Goal: Transaction & Acquisition: Obtain resource

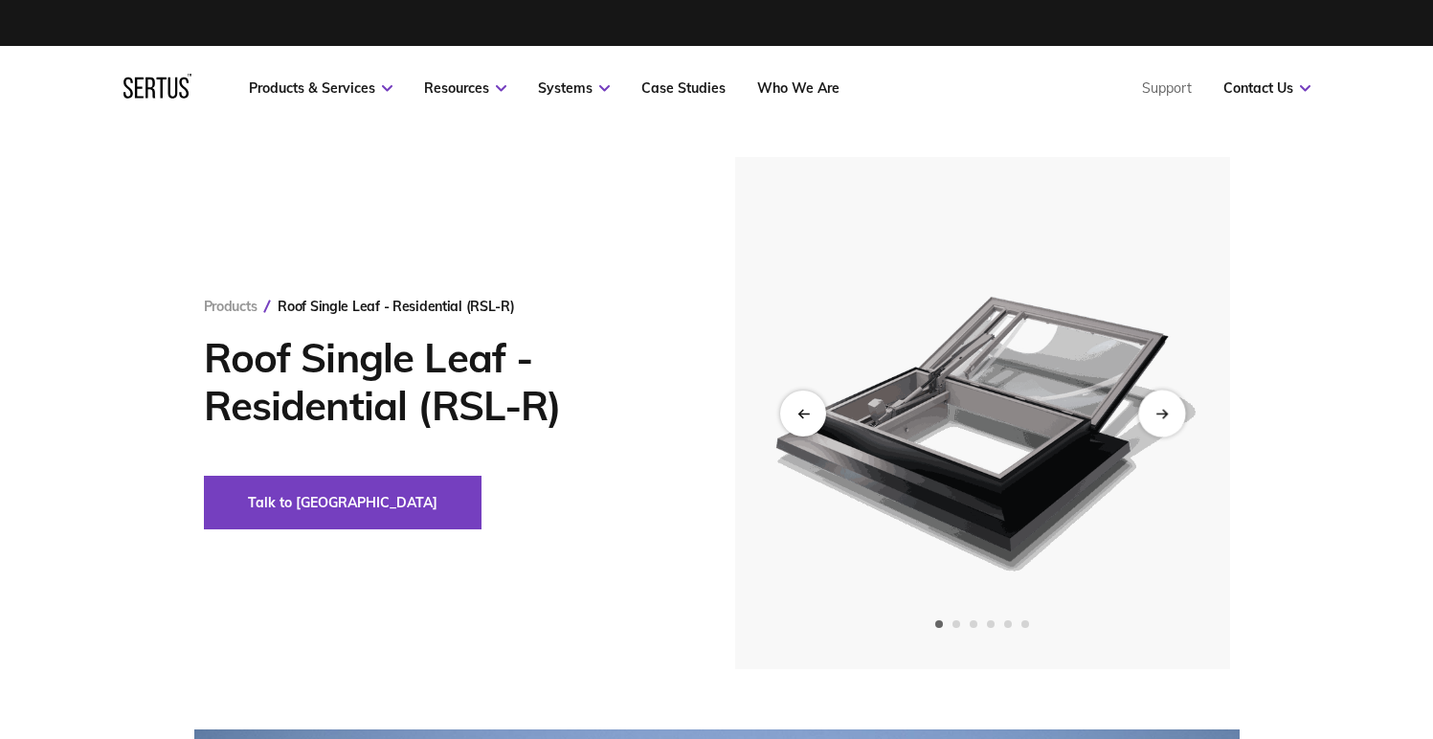
click at [1156, 410] on icon "Next slide" at bounding box center [1161, 413] width 12 height 11
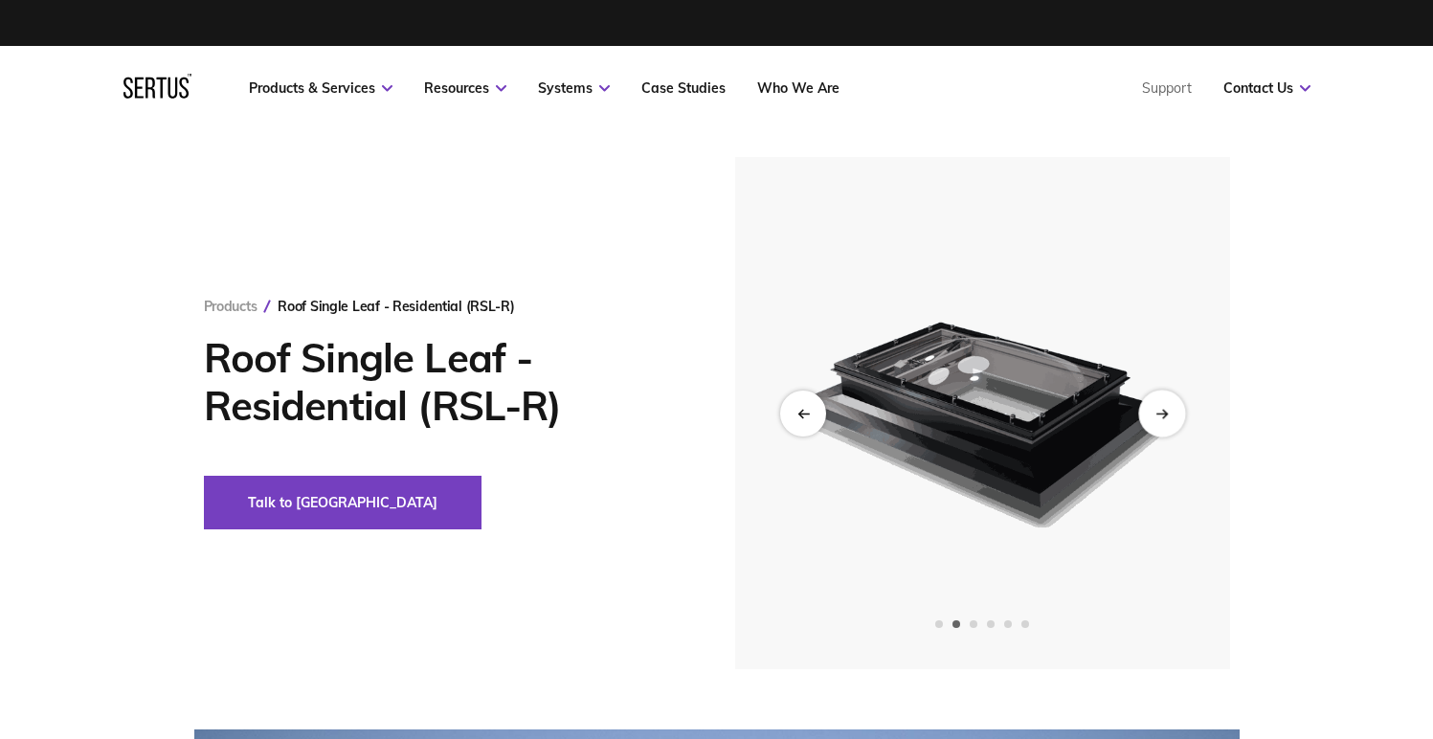
click at [1156, 410] on icon "Next slide" at bounding box center [1161, 413] width 12 height 11
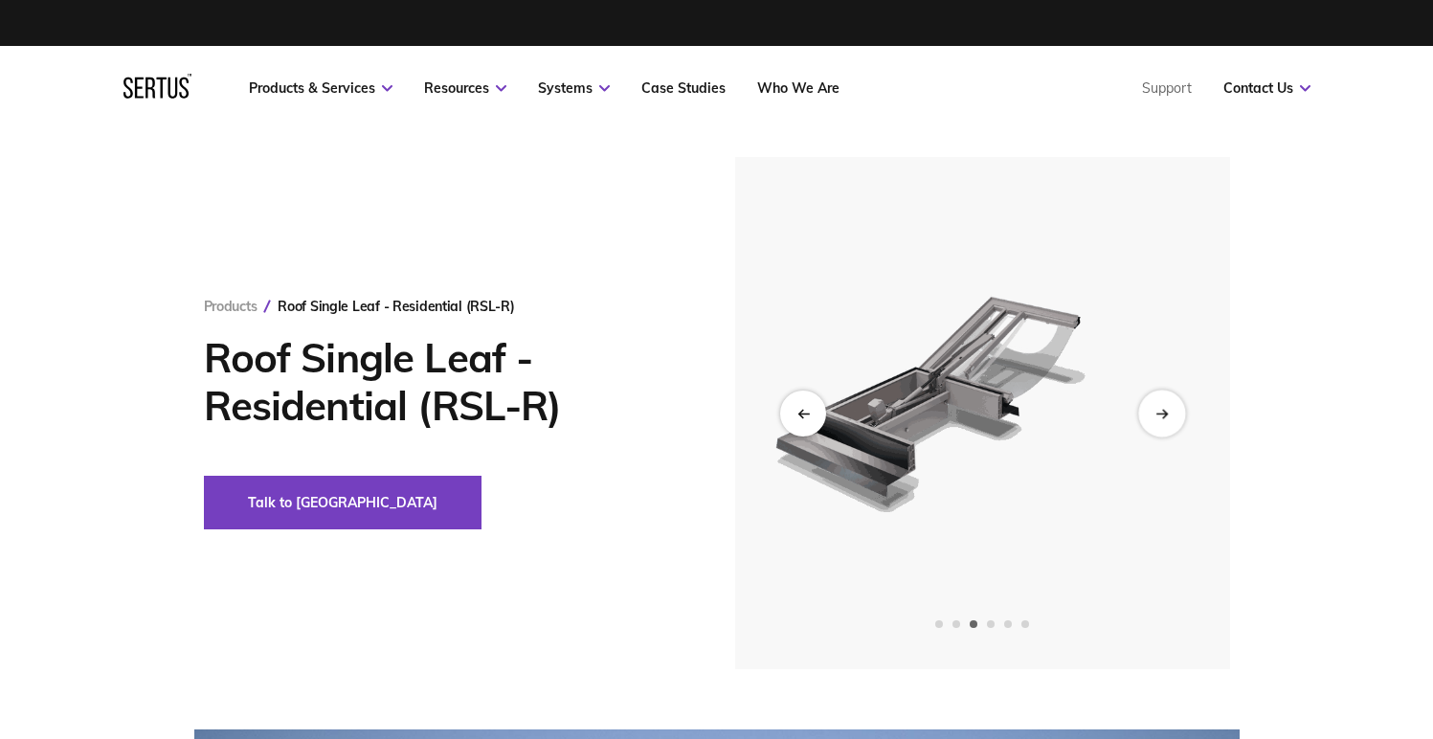
click at [1159, 412] on icon "Next slide" at bounding box center [1161, 413] width 12 height 11
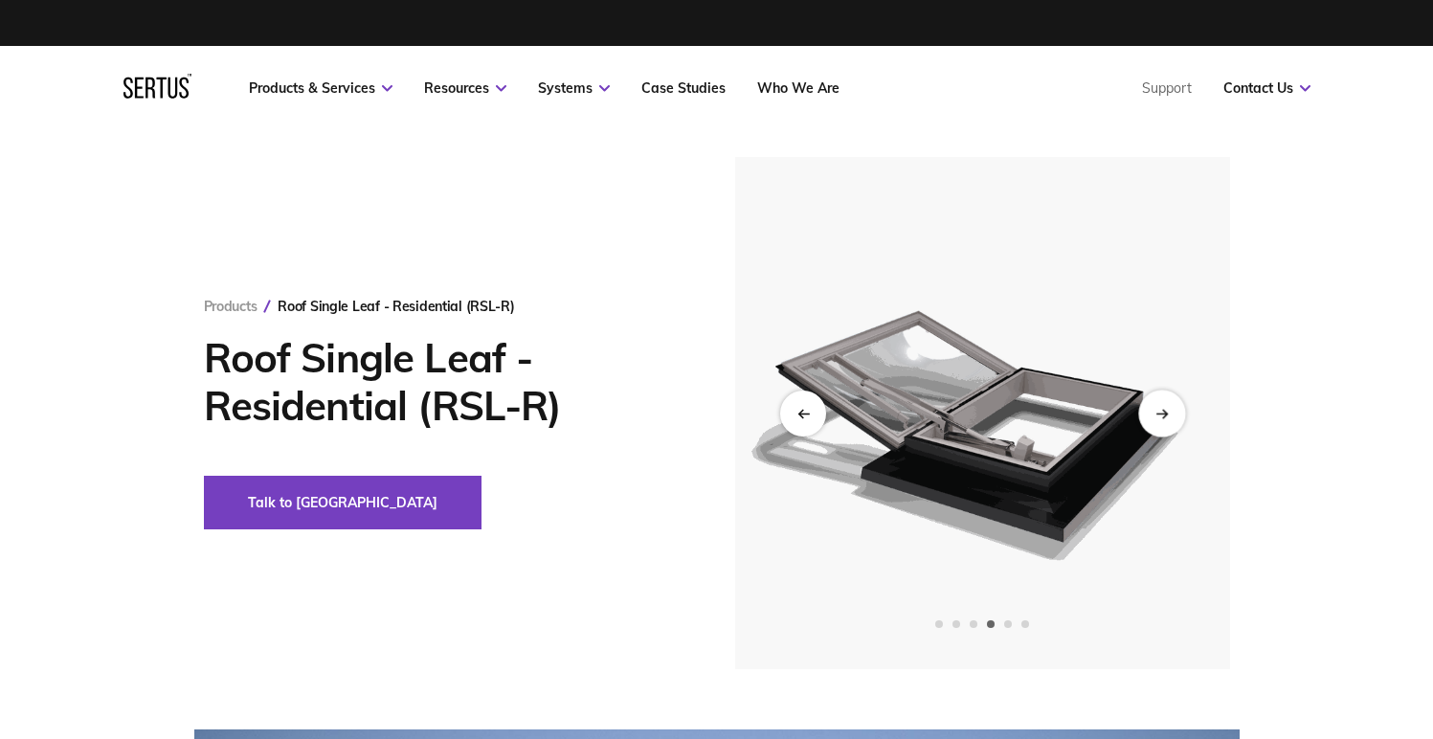
click at [1160, 413] on icon "Next slide" at bounding box center [1161, 413] width 12 height 11
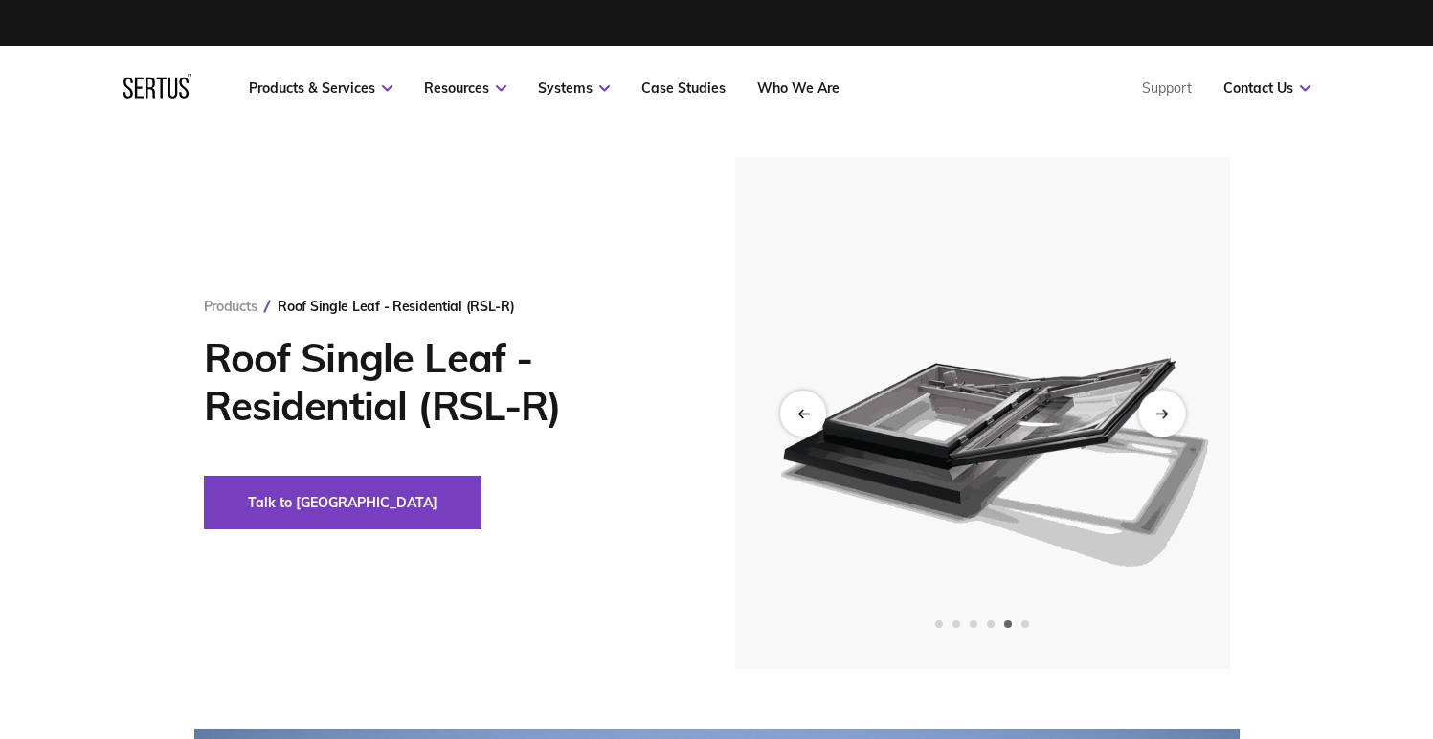
click at [1160, 413] on icon "Next slide" at bounding box center [1161, 413] width 12 height 11
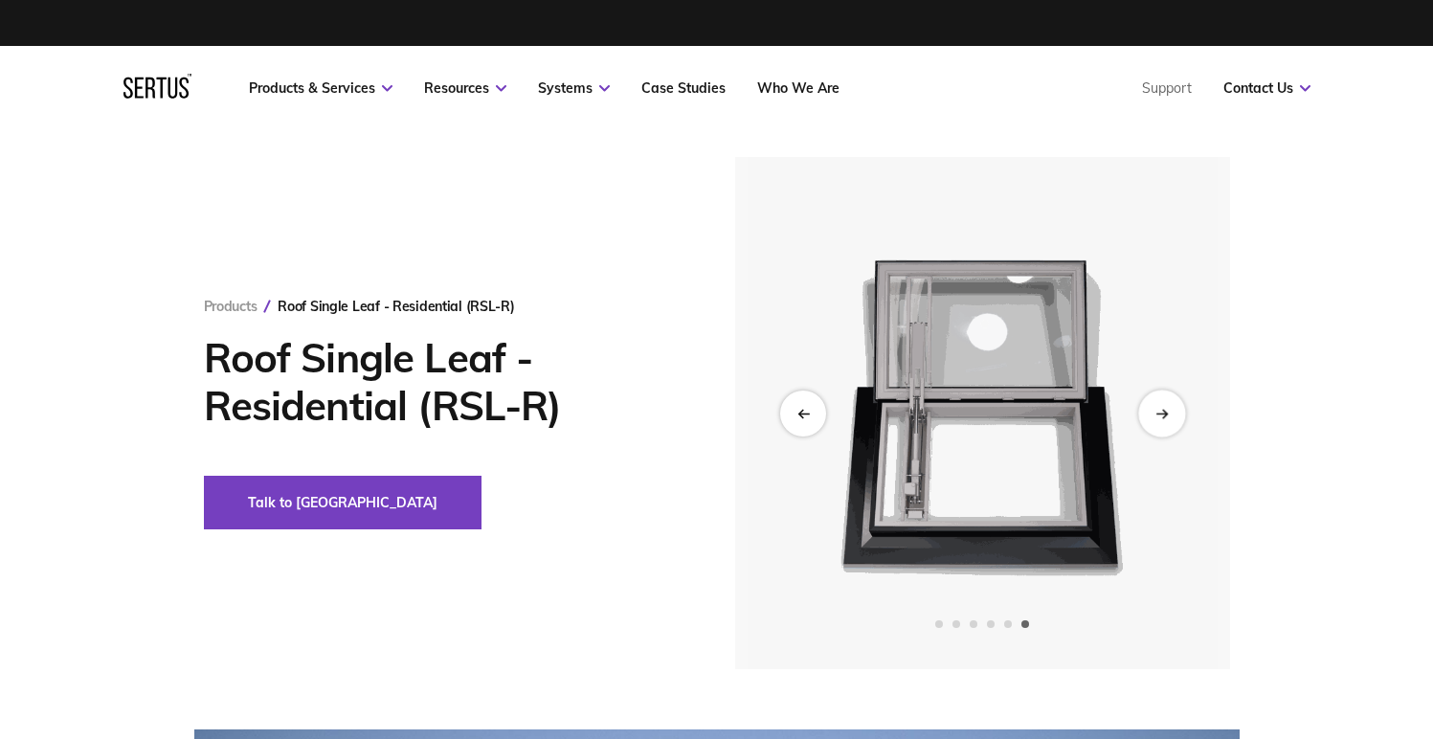
click at [1160, 413] on icon "Next slide" at bounding box center [1161, 413] width 12 height 11
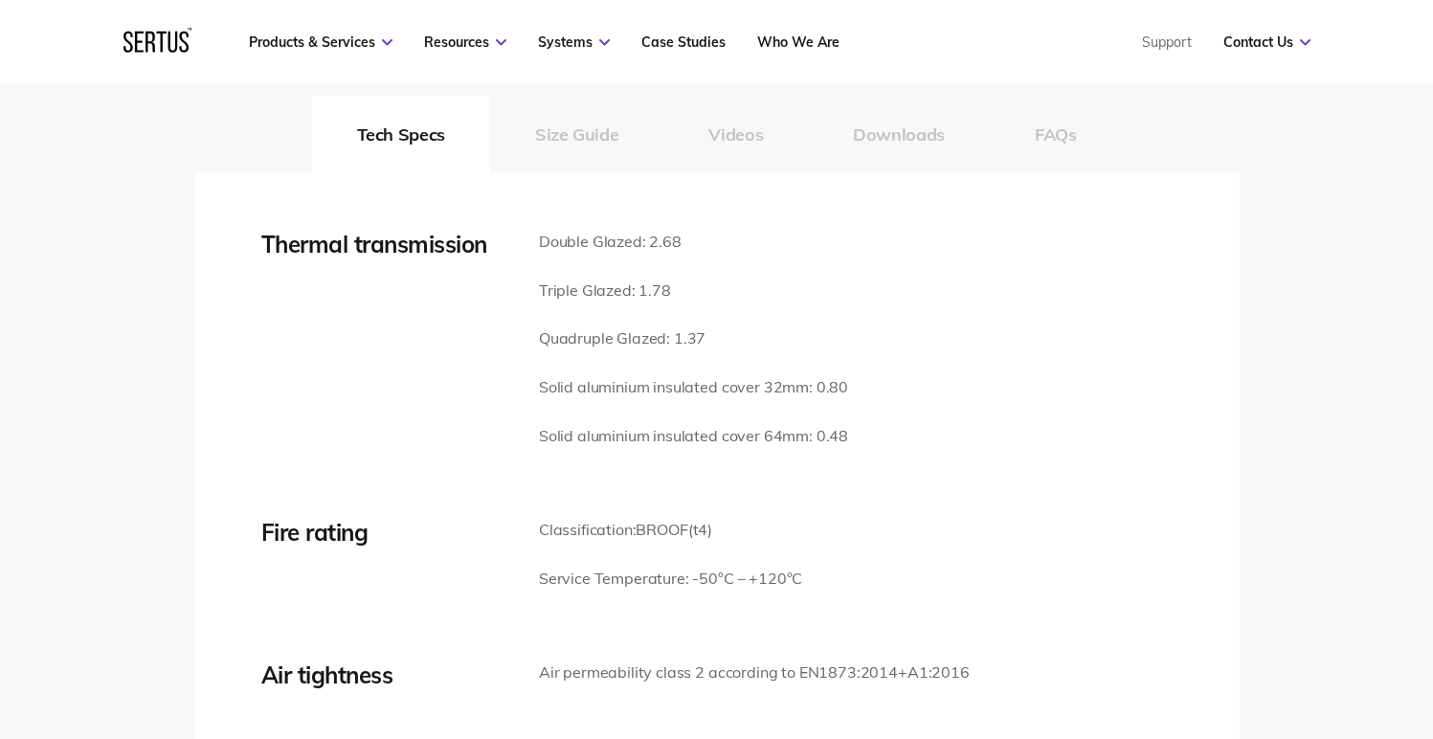
scroll to position [2657, 0]
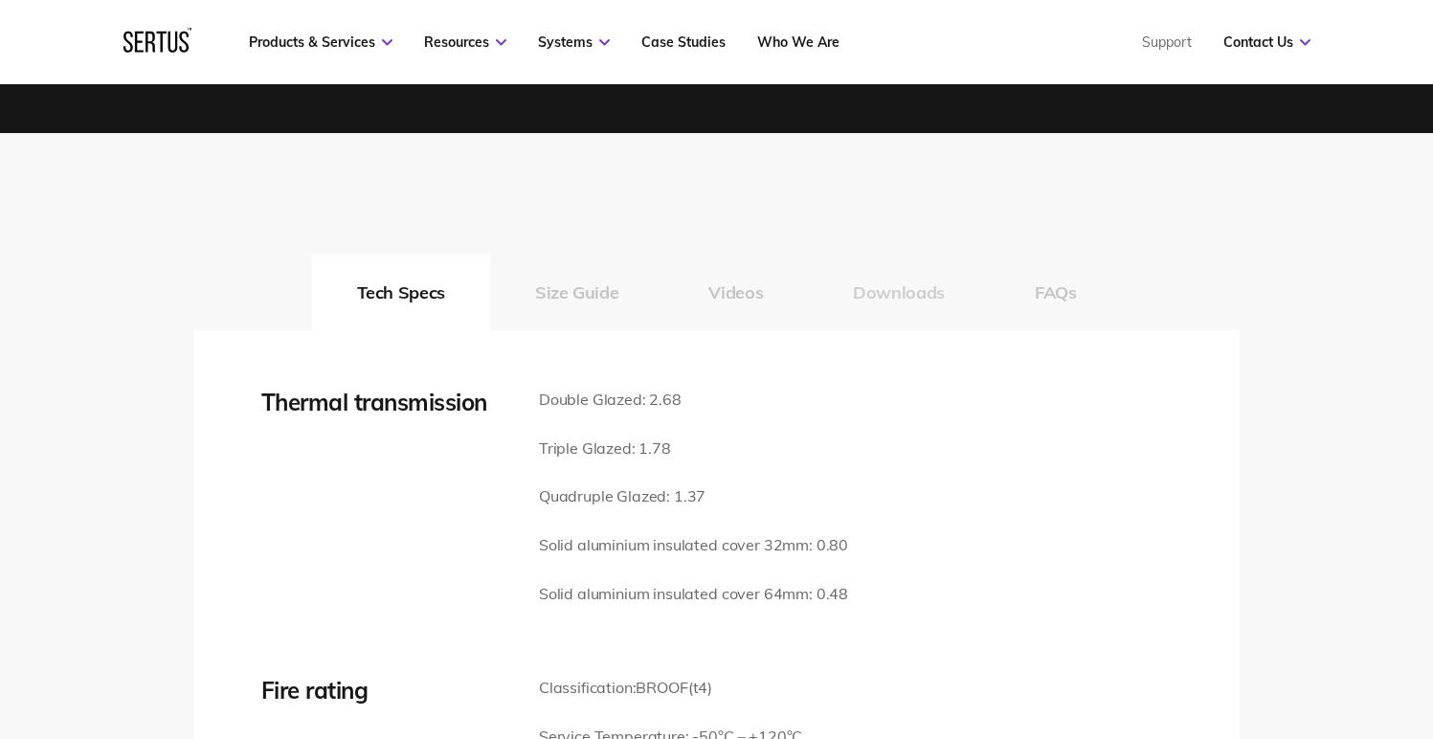
click at [867, 279] on button "Downloads" at bounding box center [899, 292] width 182 height 77
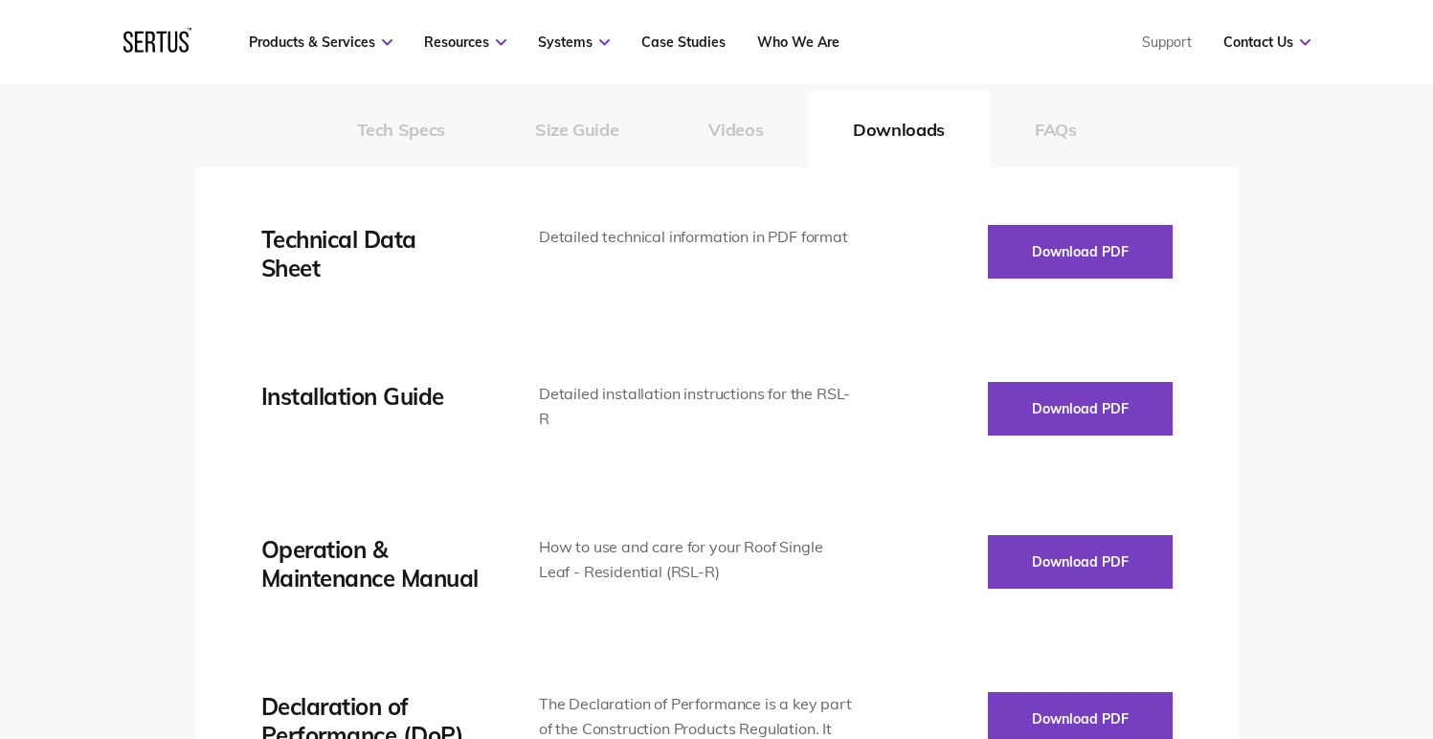
scroll to position [2832, 0]
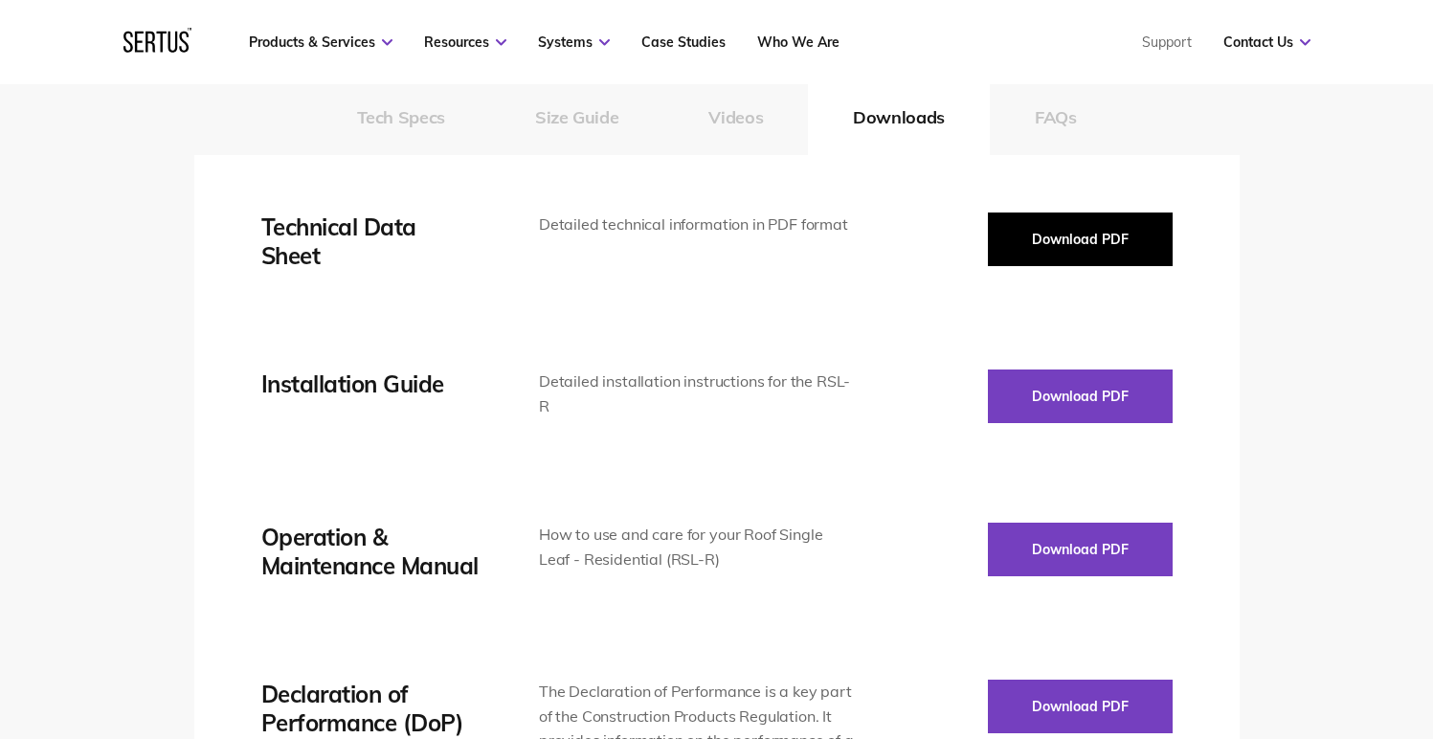
click at [1071, 223] on button "Download PDF" at bounding box center [1080, 239] width 185 height 54
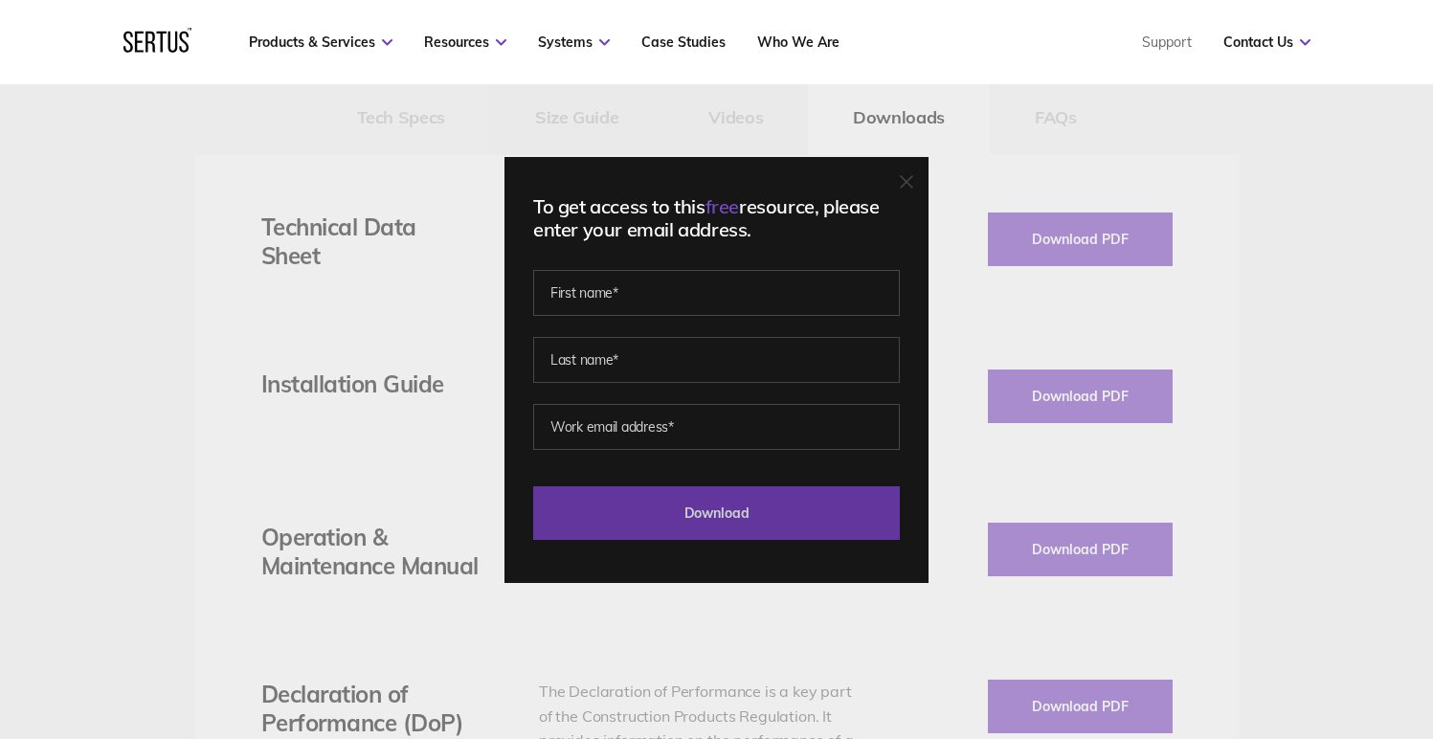
click at [721, 516] on input "Download" at bounding box center [716, 513] width 367 height 54
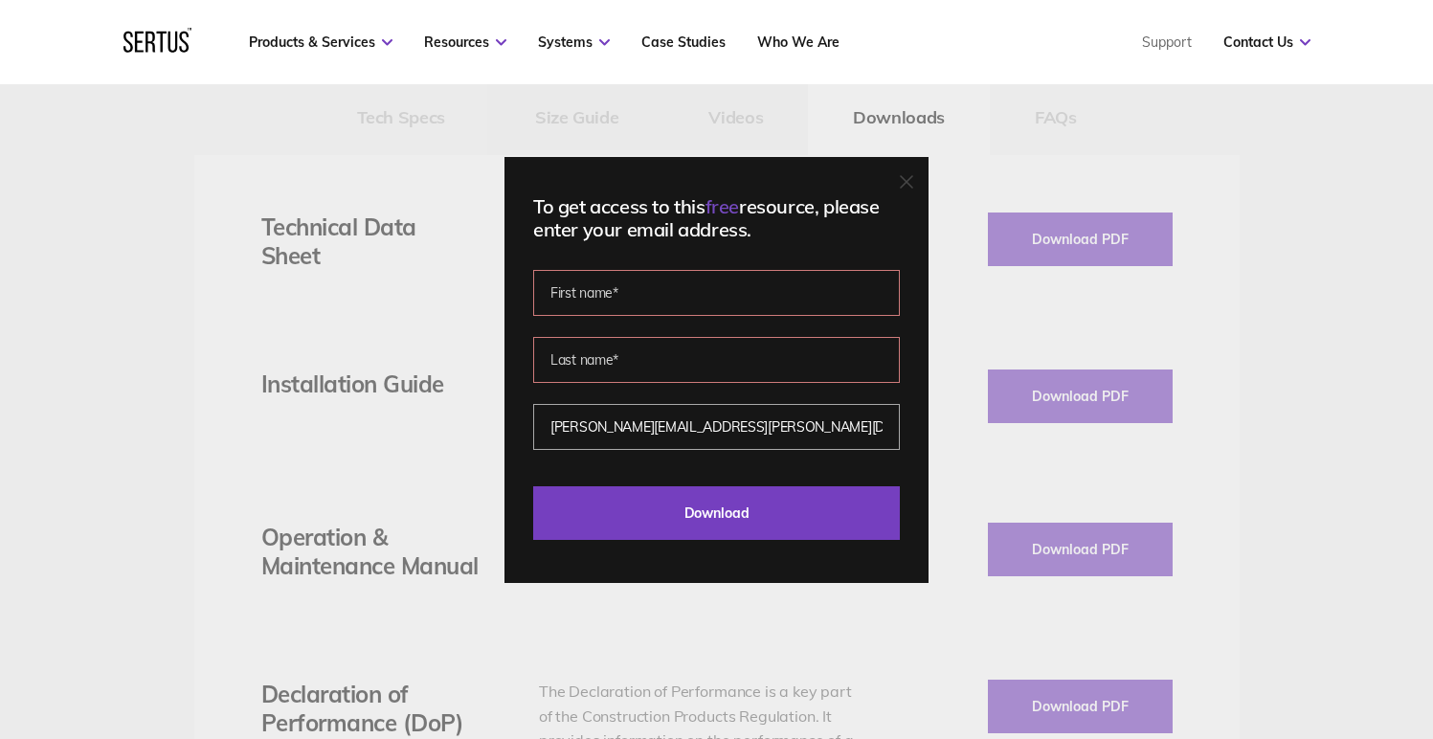
type input "[PERSON_NAME][EMAIL_ADDRESS][PERSON_NAME][DOMAIN_NAME]"
click at [637, 301] on input "text" at bounding box center [716, 293] width 367 height 46
type input "[PERSON_NAME]"
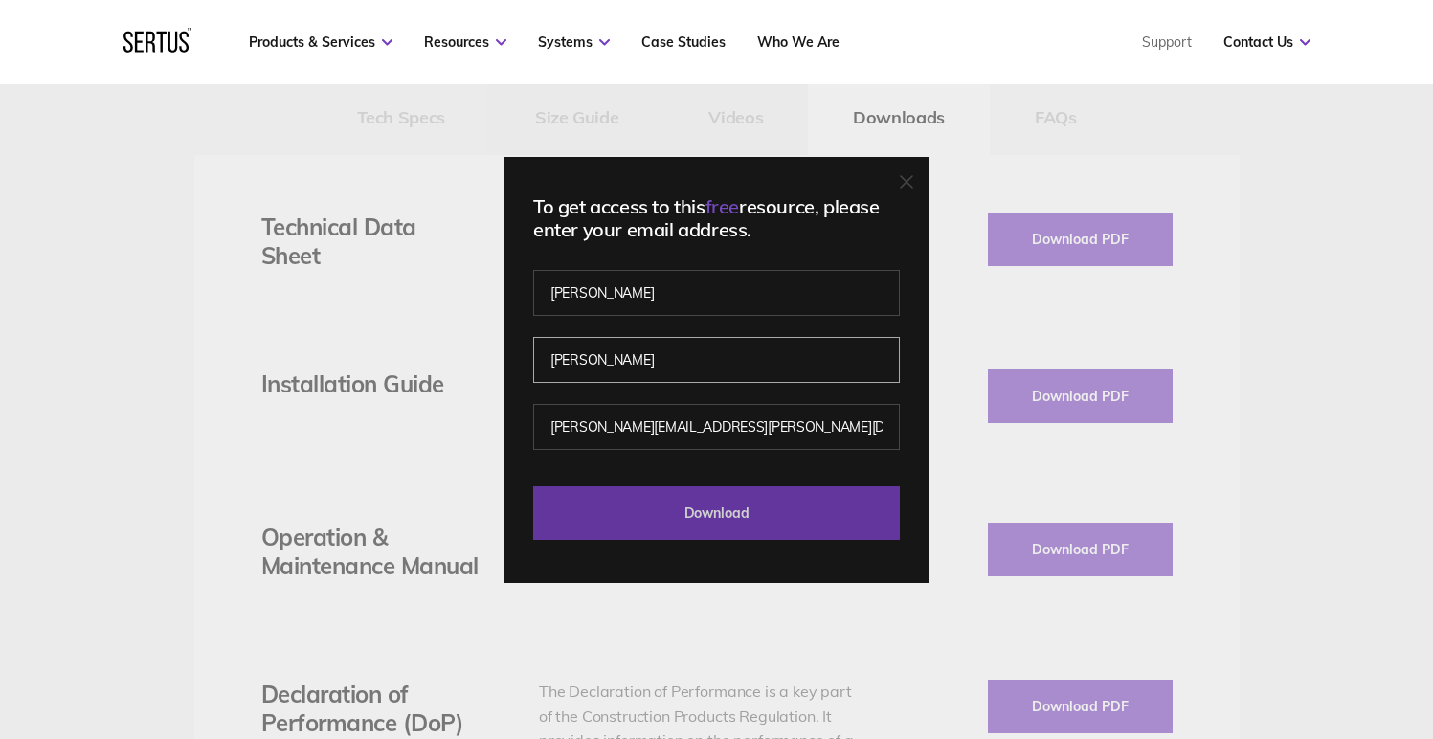
type input "[PERSON_NAME]"
click at [763, 511] on input "Download" at bounding box center [716, 513] width 367 height 54
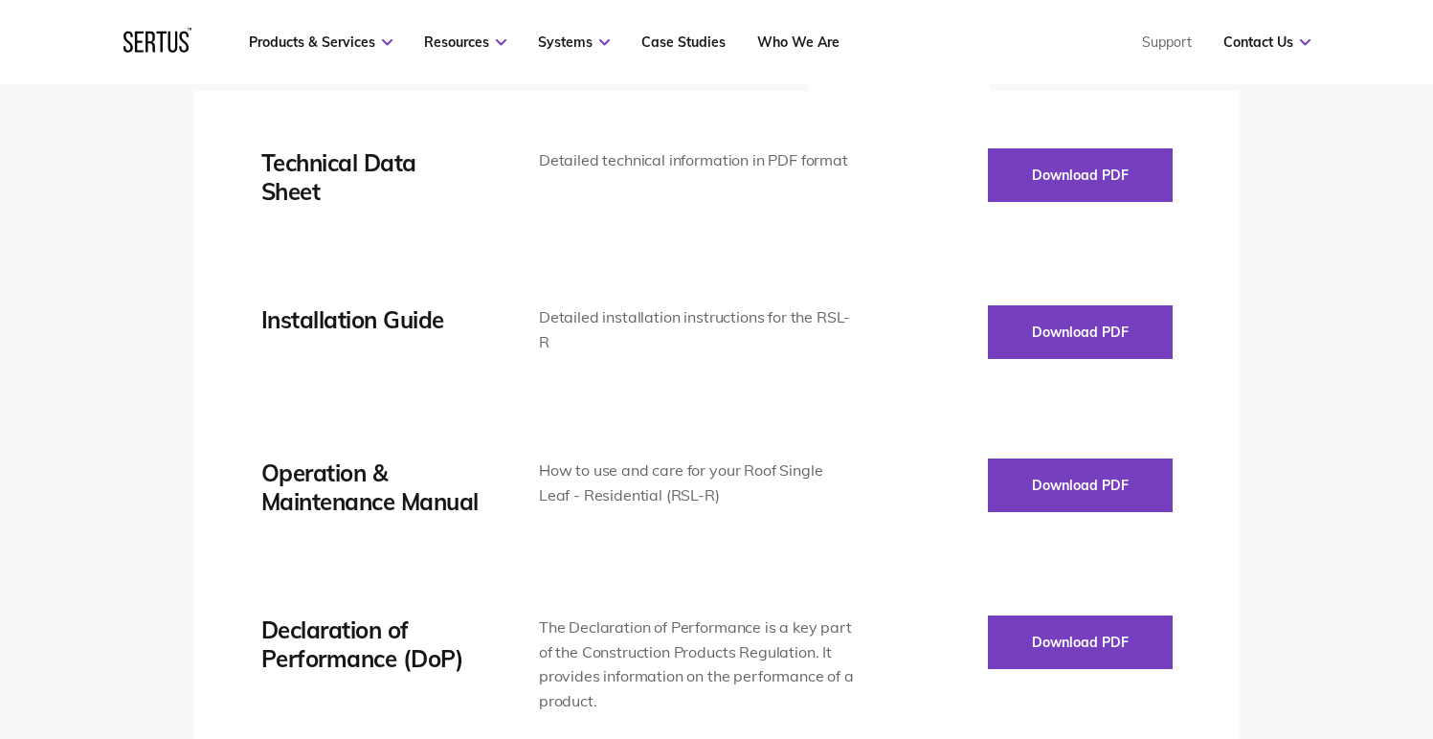
scroll to position [2984, 0]
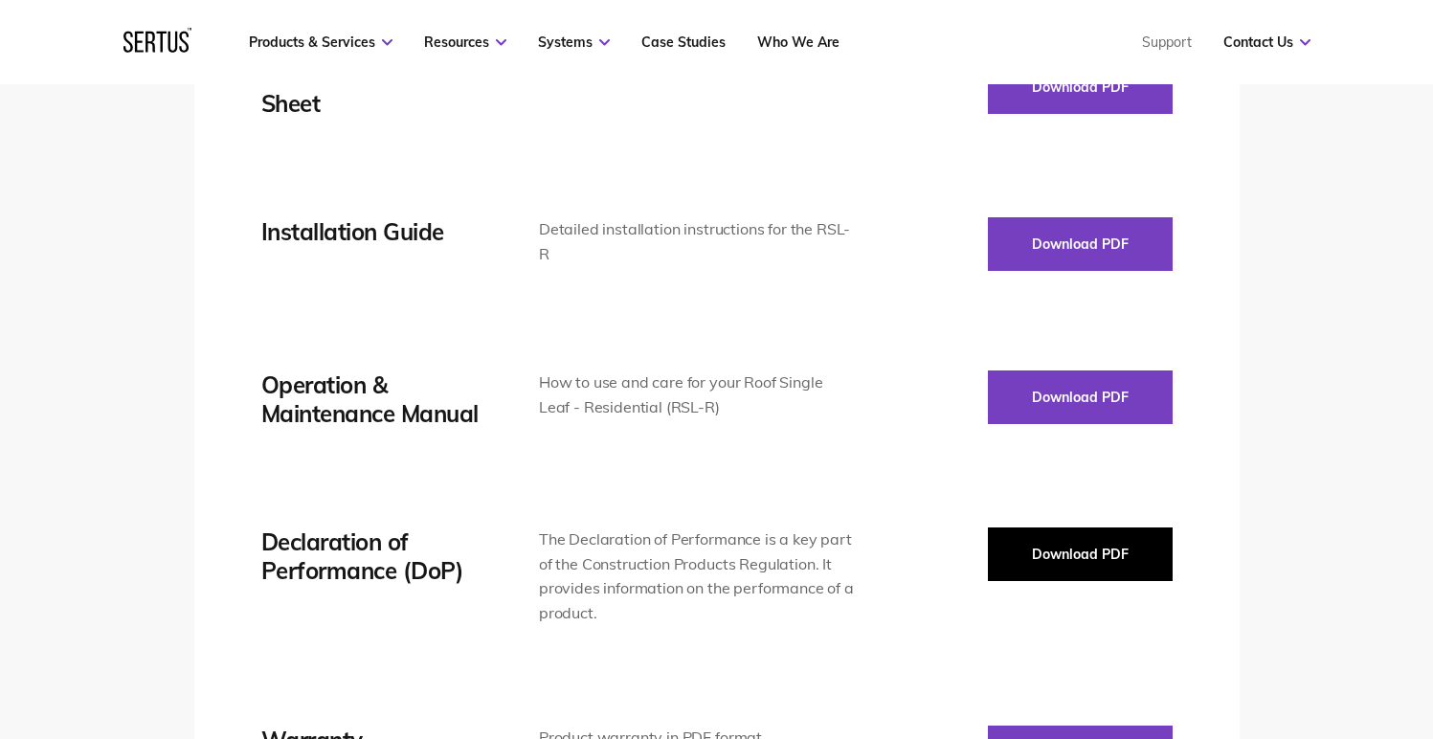
click at [1058, 545] on button "Download PDF" at bounding box center [1080, 554] width 185 height 54
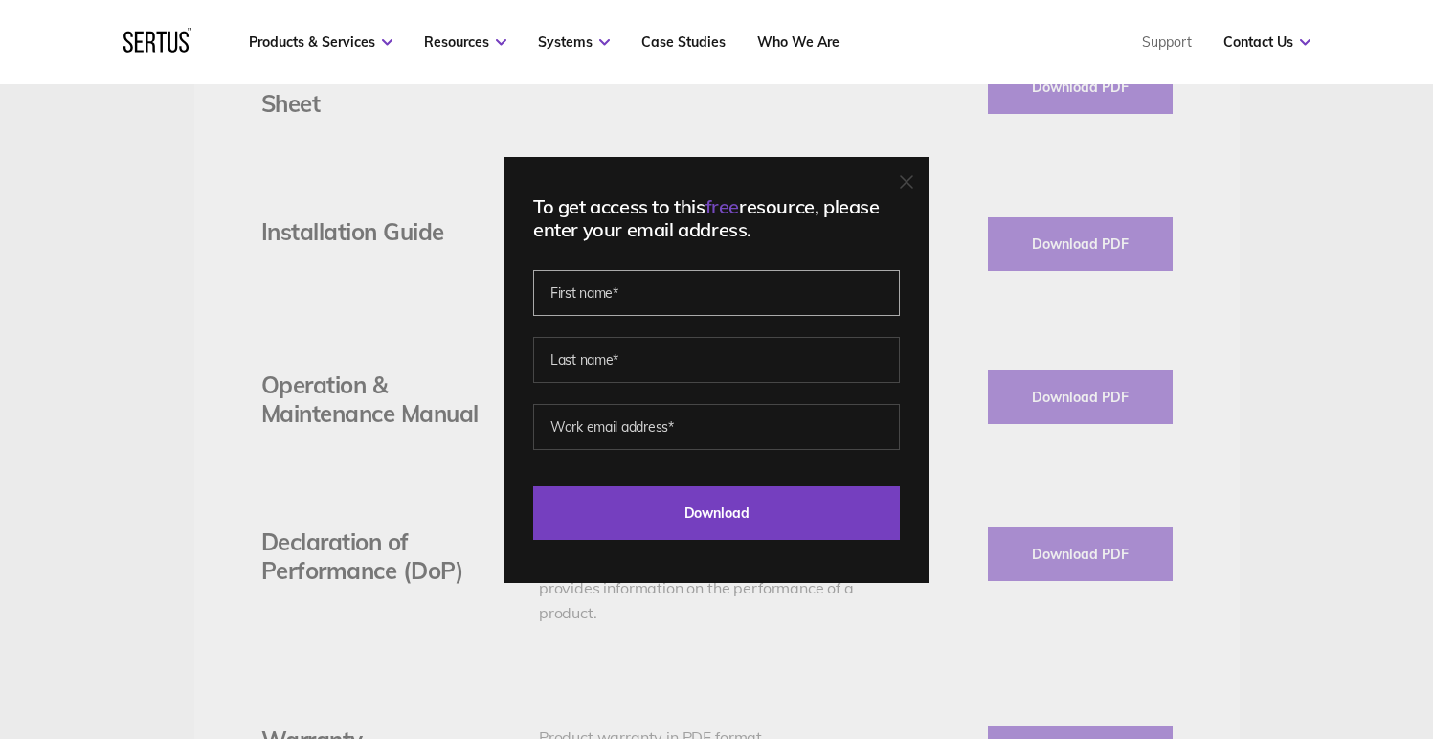
click at [646, 298] on input "text" at bounding box center [716, 293] width 367 height 46
type input "[PERSON_NAME]"
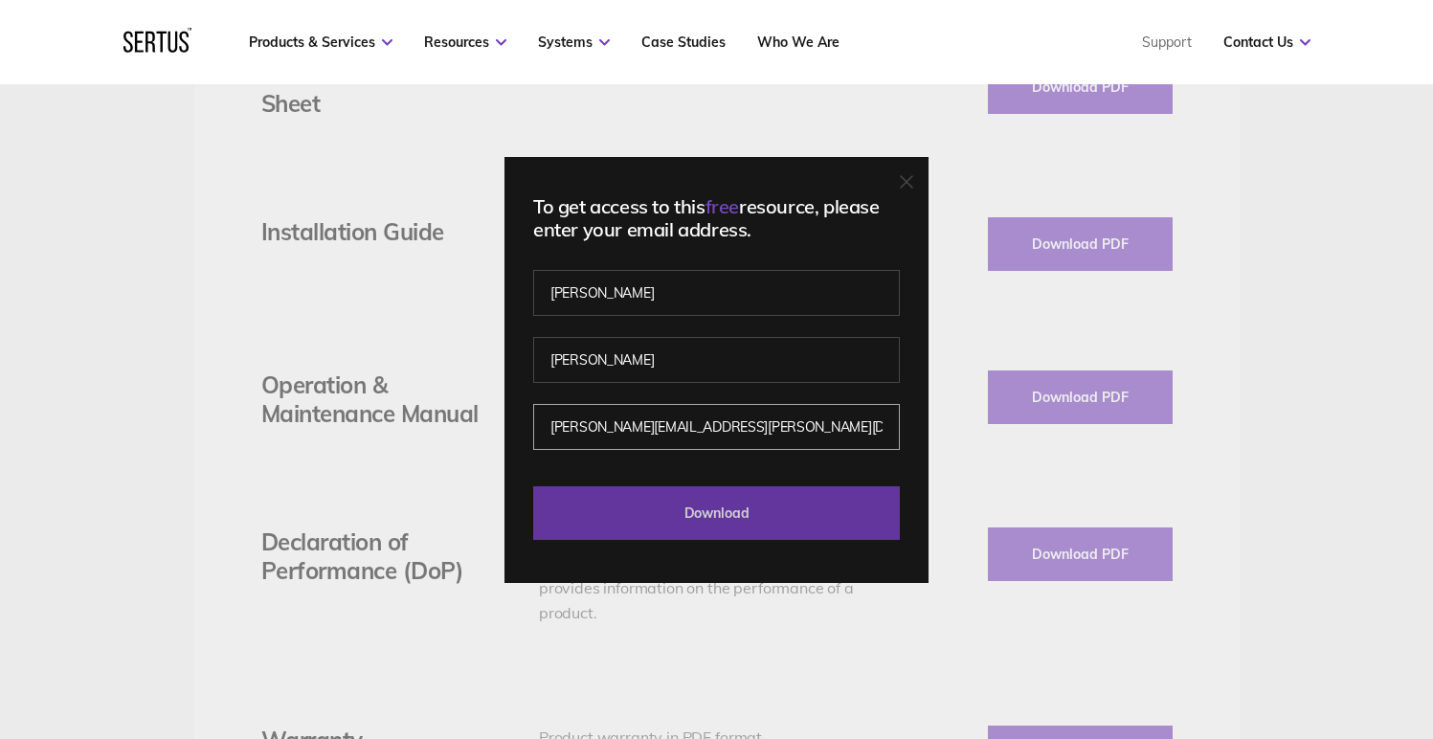
type input "[PERSON_NAME][EMAIL_ADDRESS][PERSON_NAME][DOMAIN_NAME]"
click at [751, 513] on input "Download" at bounding box center [716, 513] width 367 height 54
click at [773, 501] on input "Download" at bounding box center [716, 513] width 367 height 54
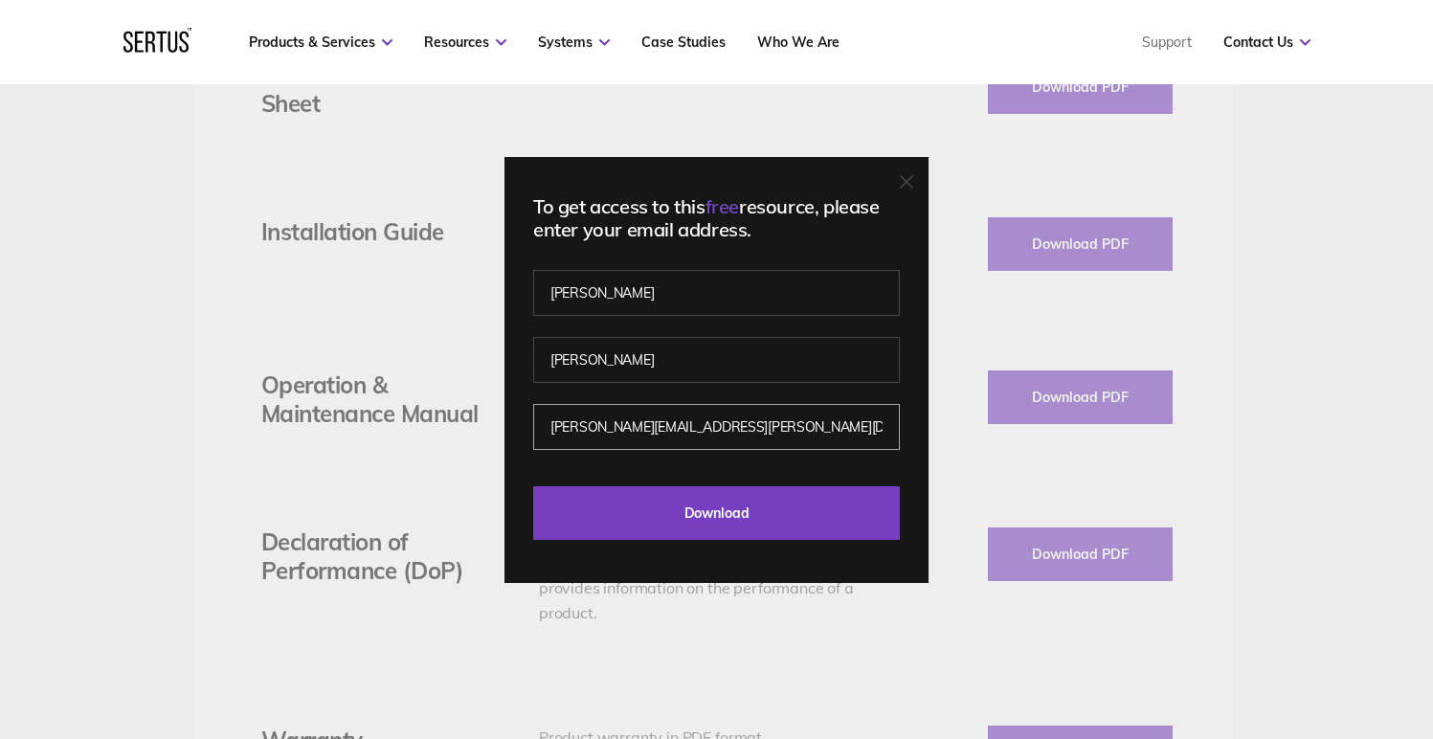
click at [638, 430] on input "[PERSON_NAME][EMAIL_ADDRESS][PERSON_NAME][DOMAIN_NAME]" at bounding box center [716, 427] width 367 height 46
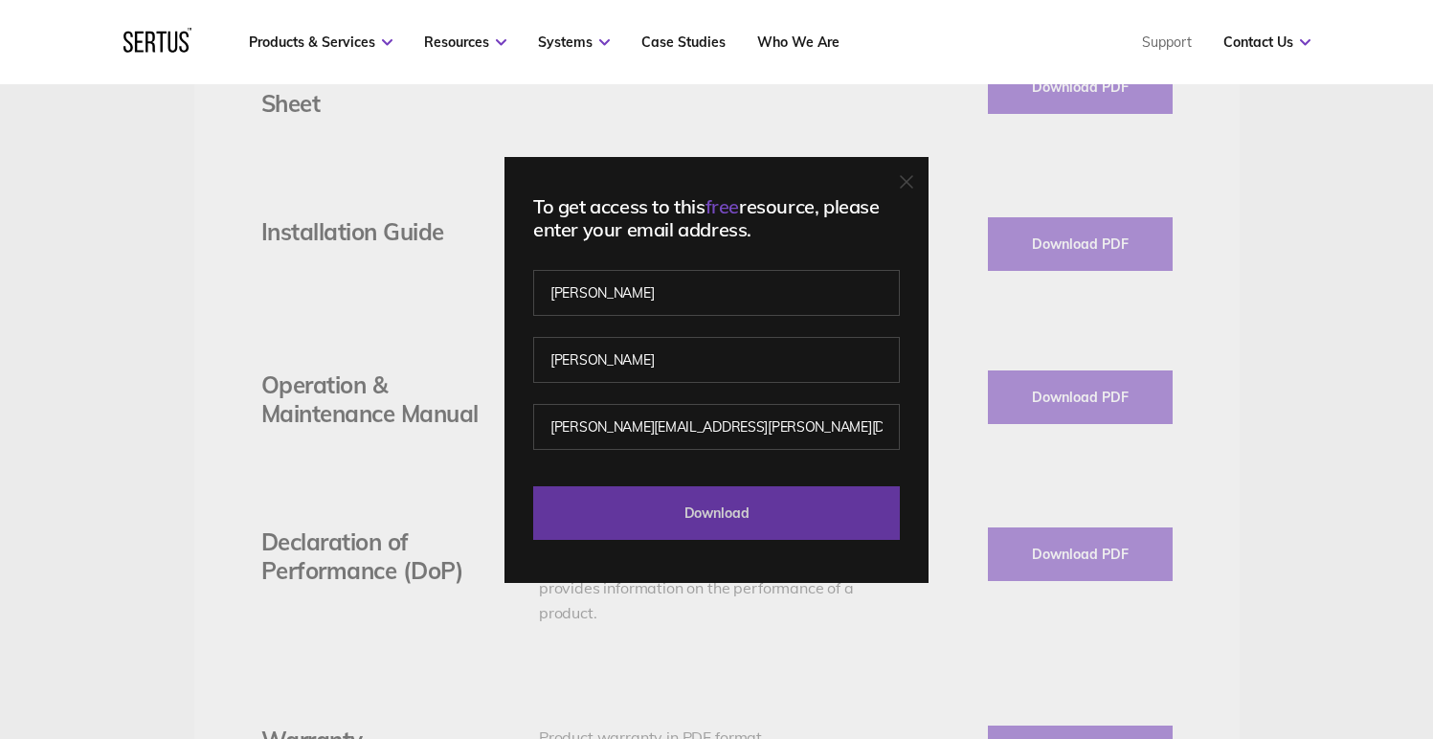
click at [643, 510] on input "Download" at bounding box center [716, 513] width 367 height 54
click at [644, 511] on input "Download" at bounding box center [716, 513] width 367 height 54
click at [645, 513] on input "Download" at bounding box center [716, 513] width 367 height 54
click at [646, 513] on input "Download" at bounding box center [716, 513] width 367 height 54
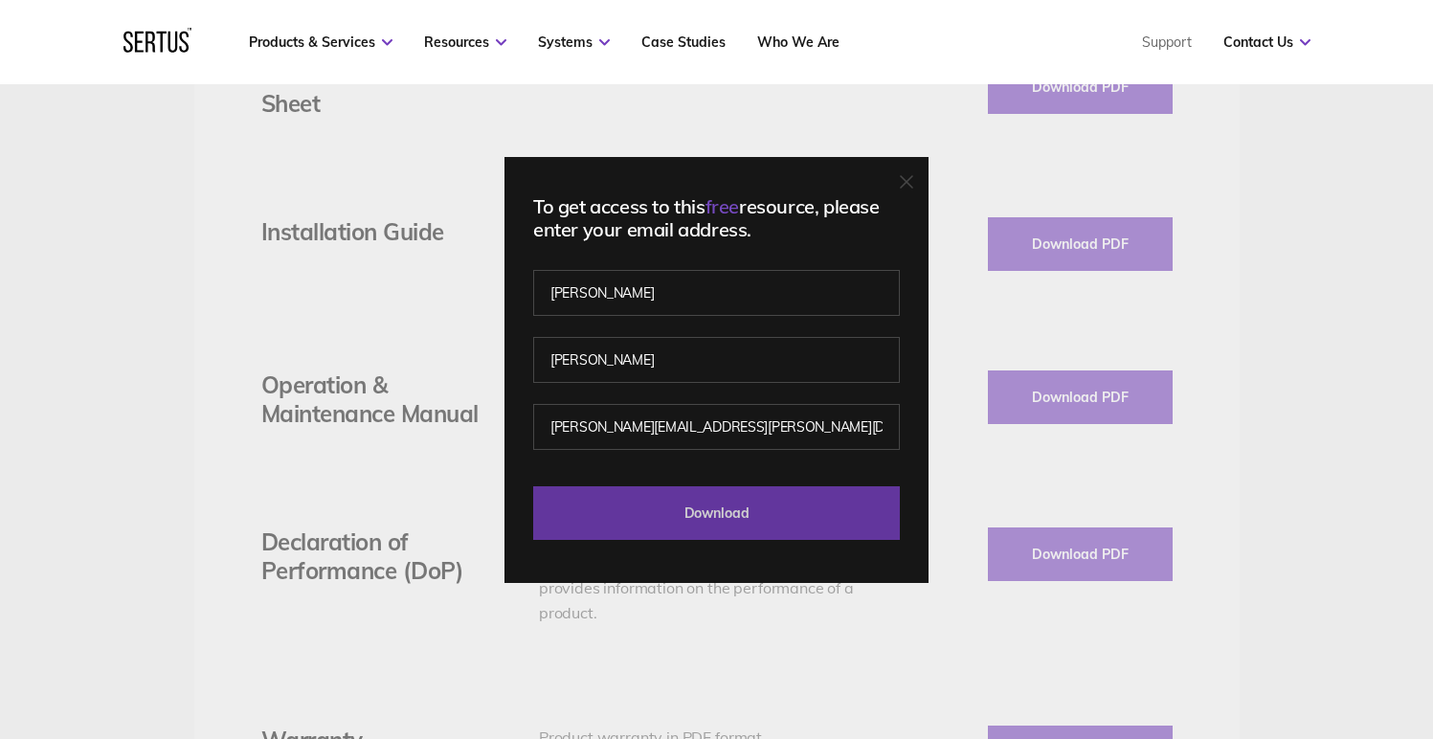
click at [742, 525] on input "Download" at bounding box center [716, 513] width 367 height 54
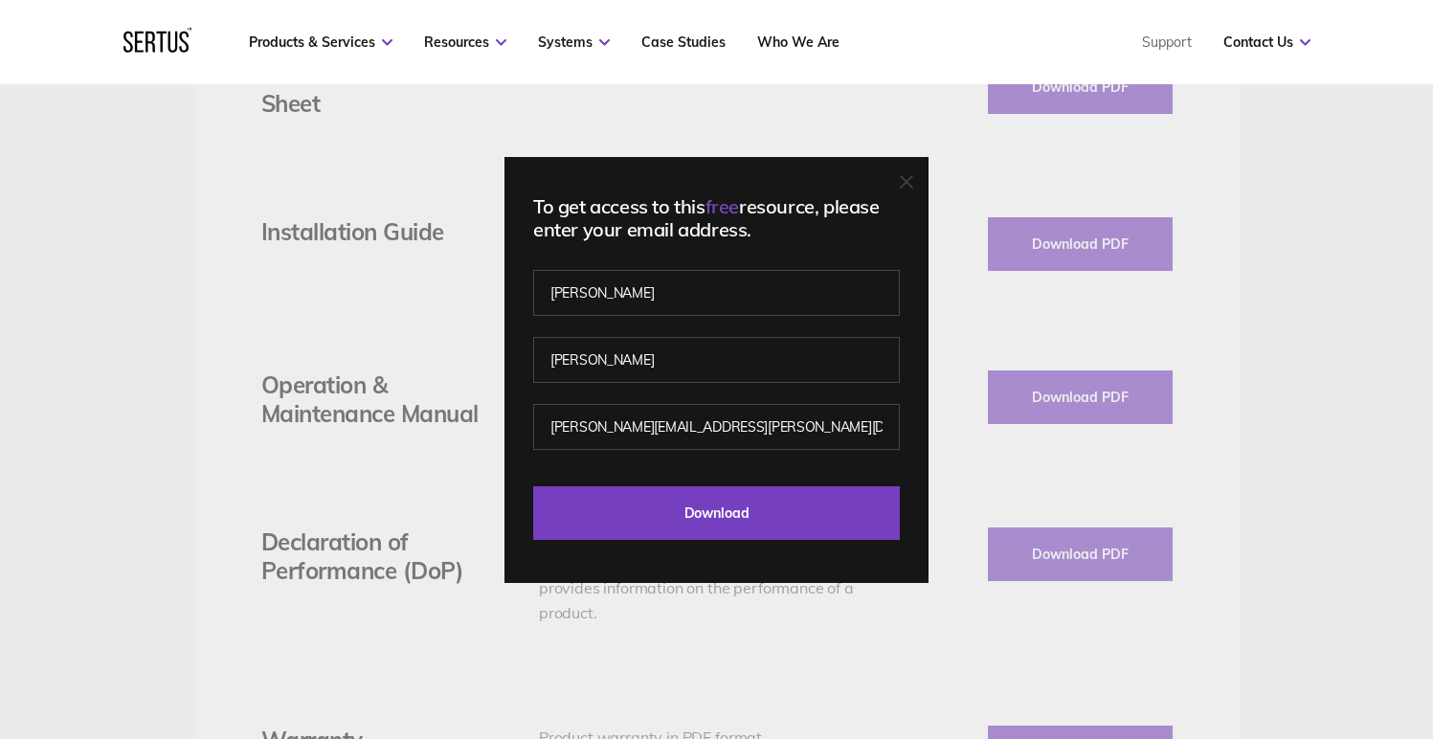
click at [910, 182] on icon at bounding box center [906, 181] width 13 height 13
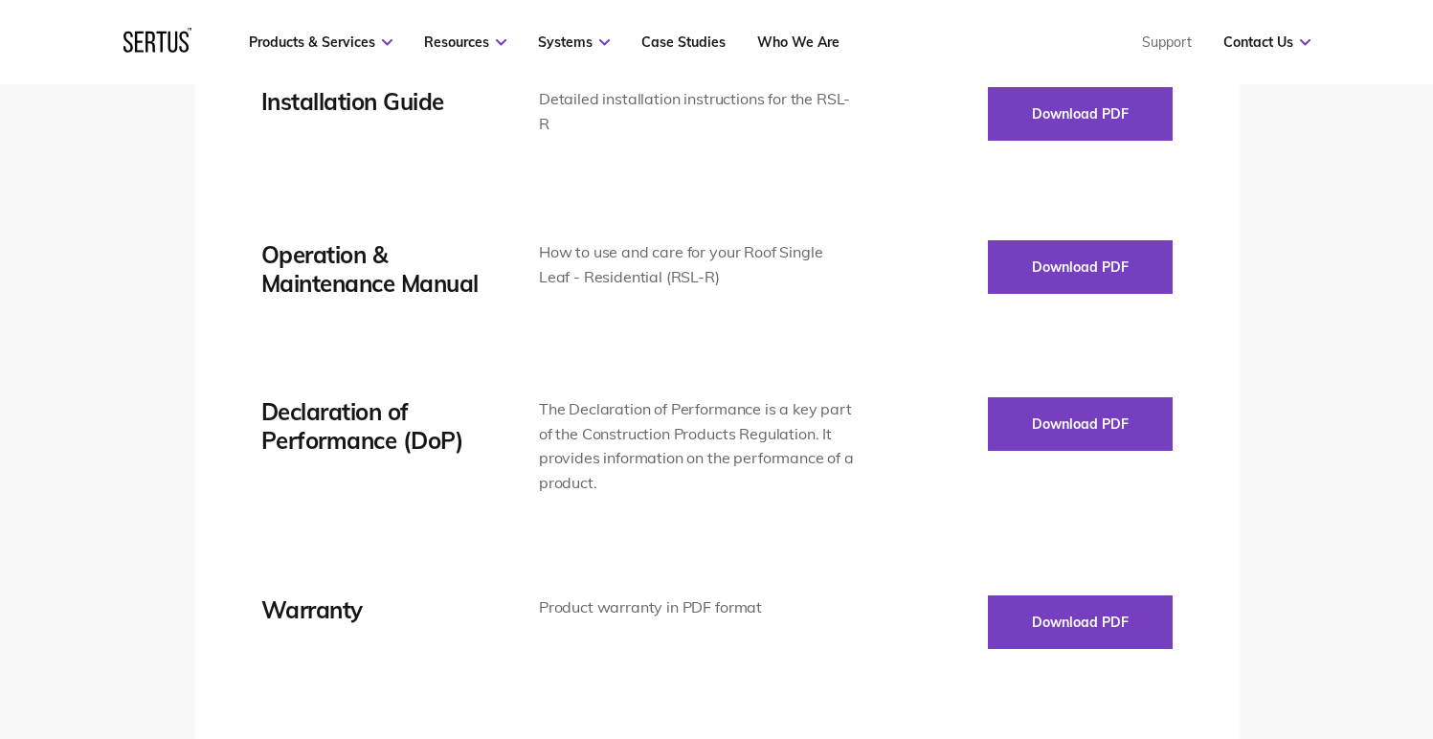
scroll to position [3220, 0]
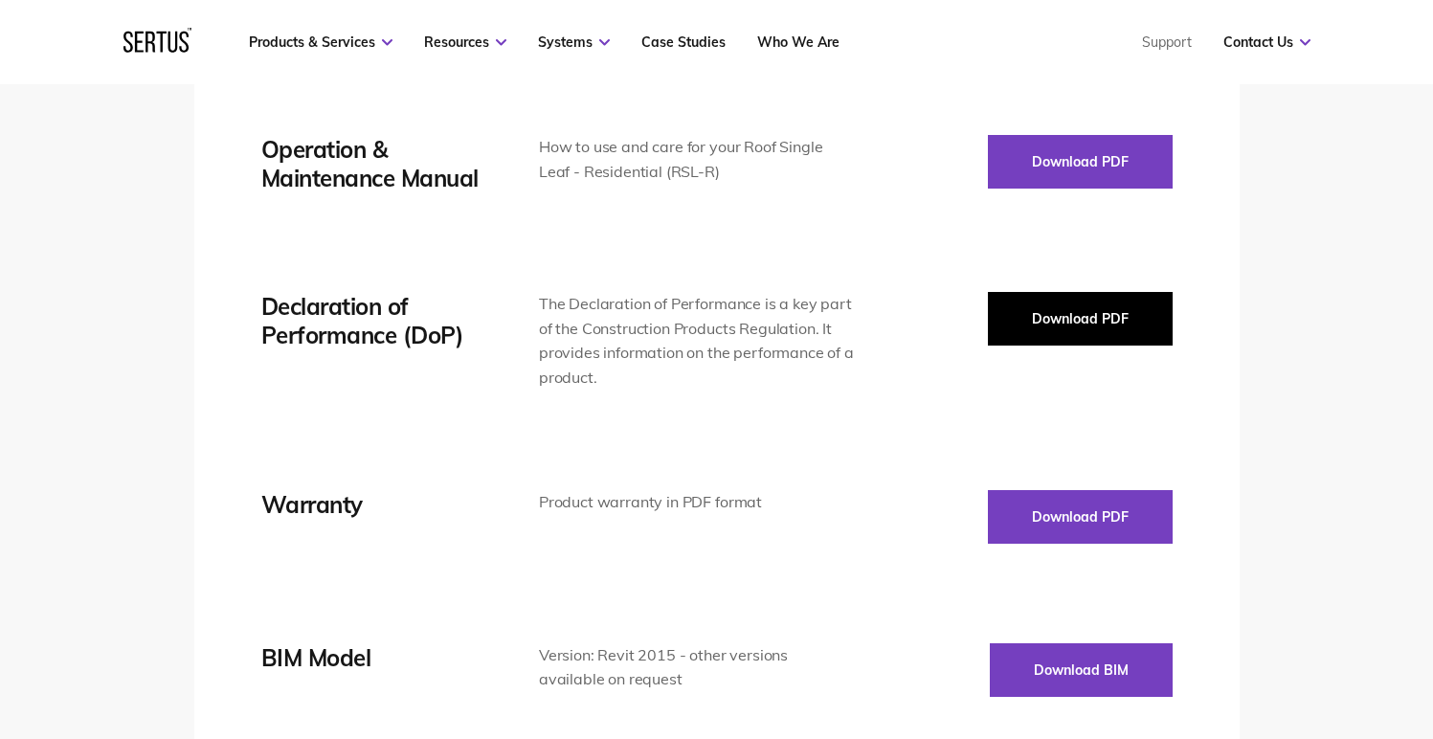
click at [1023, 298] on button "Download PDF" at bounding box center [1080, 319] width 185 height 54
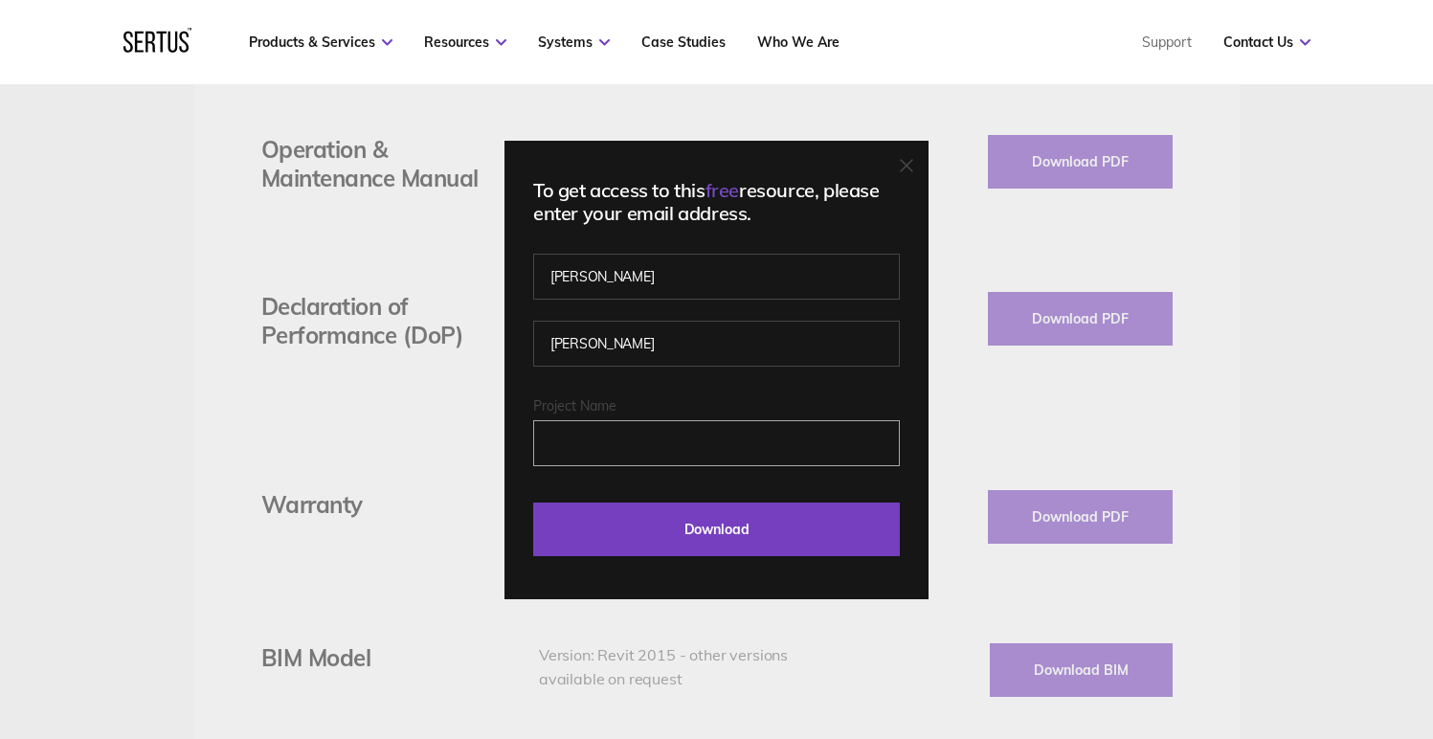
click at [582, 450] on input "Project Name" at bounding box center [716, 443] width 367 height 46
type input "W"
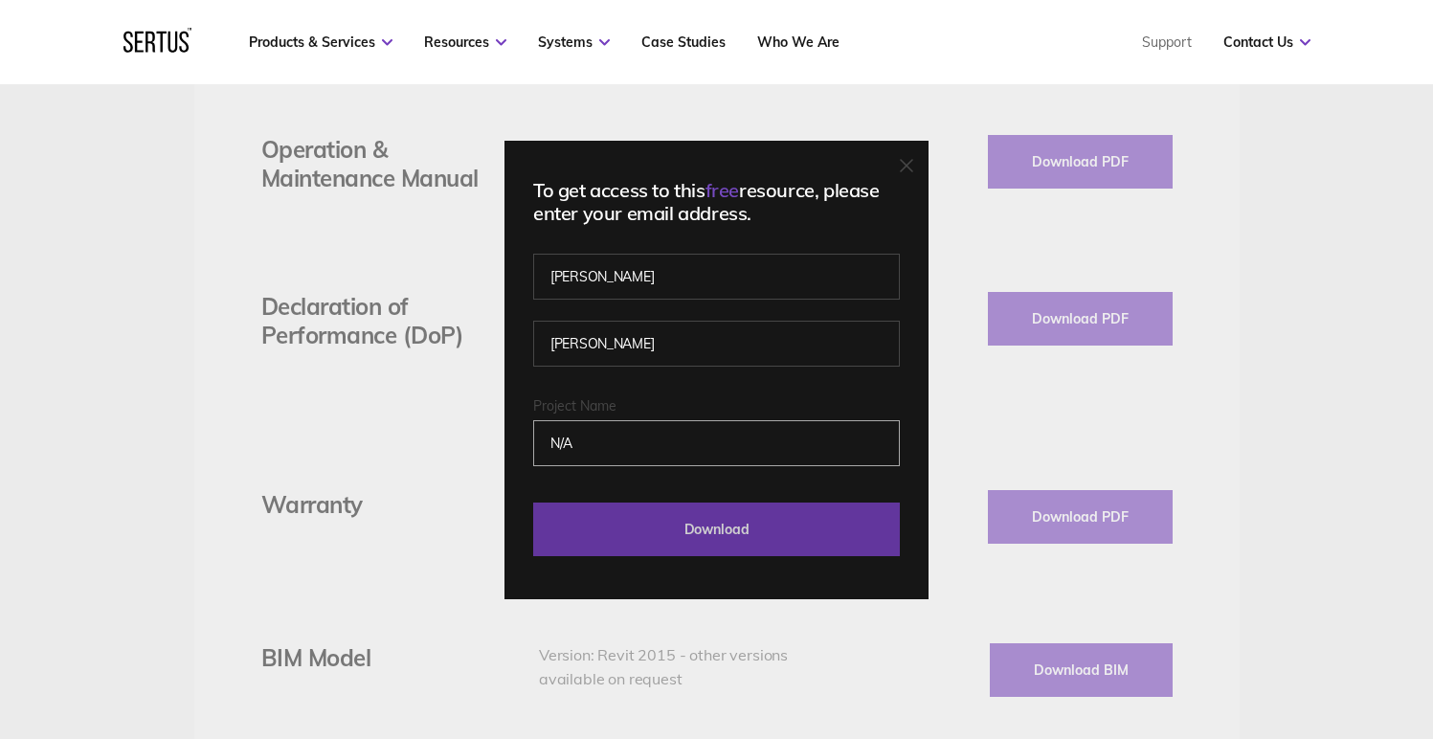
type input "N/A"
click at [704, 524] on input "Download" at bounding box center [716, 530] width 367 height 54
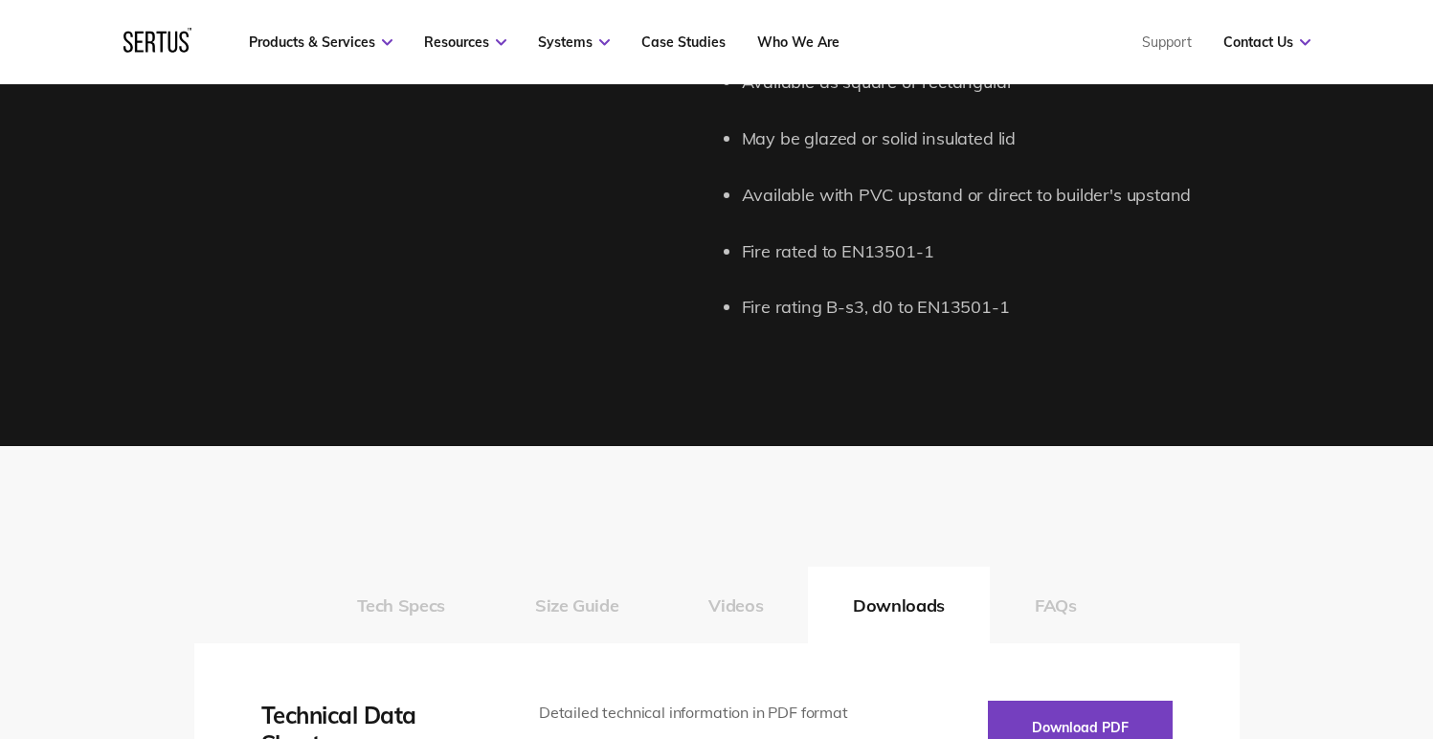
scroll to position [2453, 0]
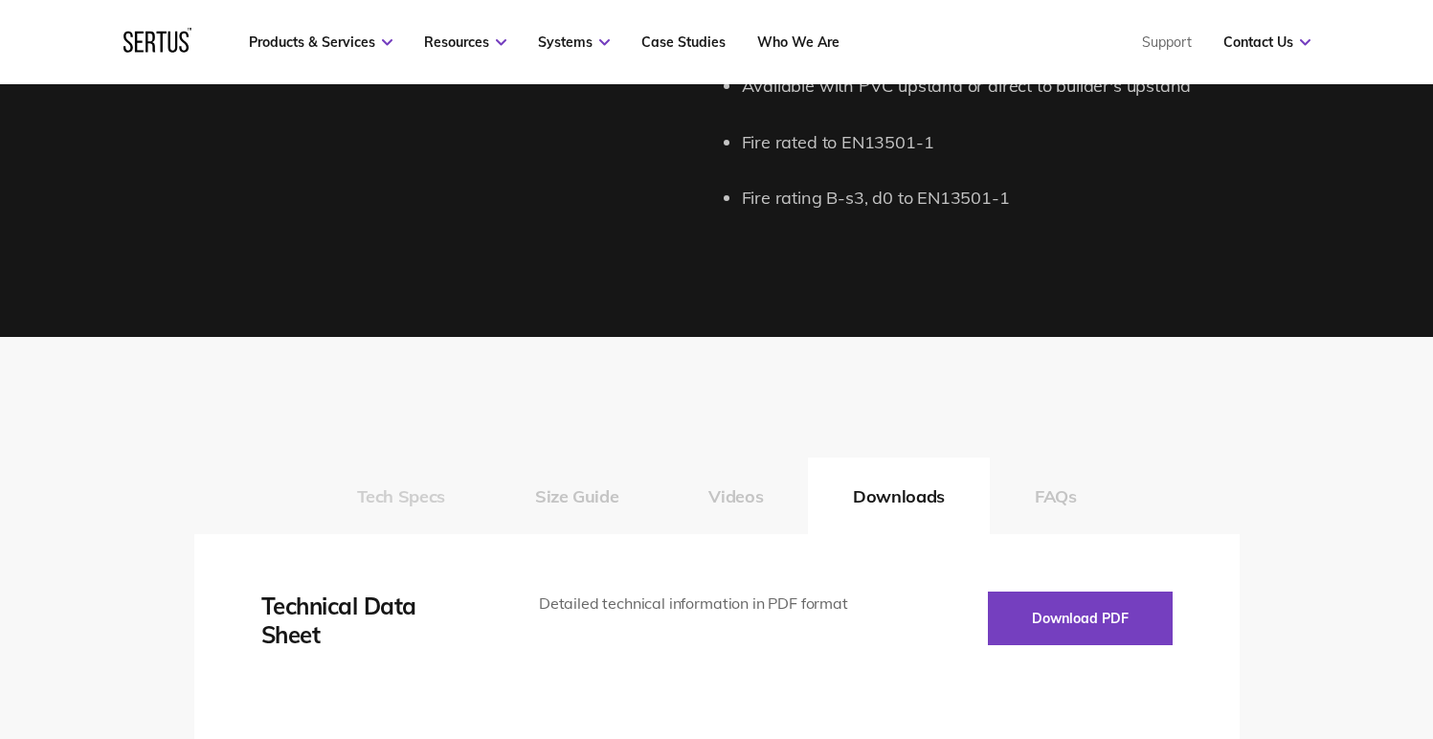
click at [365, 491] on button "Tech Specs" at bounding box center [401, 496] width 178 height 77
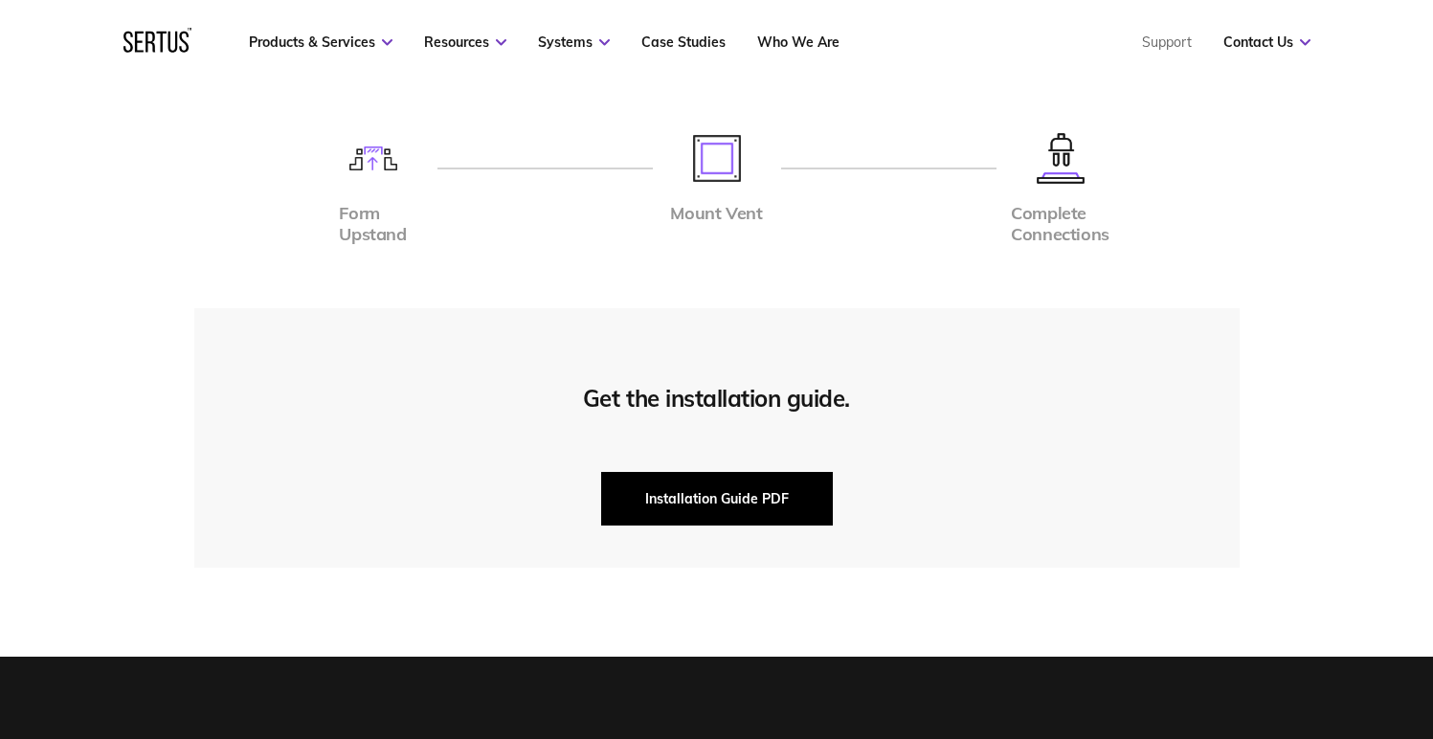
scroll to position [4624, 0]
